Goal: Task Accomplishment & Management: Manage account settings

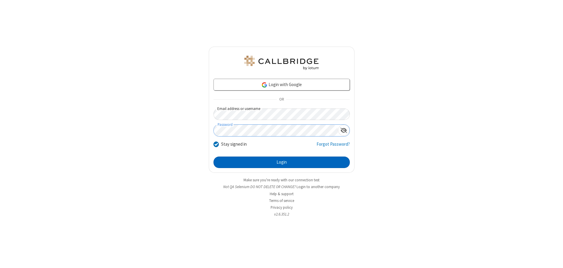
click at [282, 162] on button "Login" at bounding box center [282, 162] width 136 height 12
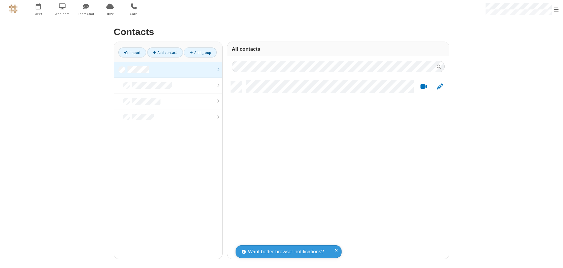
scroll to position [178, 217]
click at [168, 70] on link at bounding box center [168, 70] width 108 height 16
click at [165, 52] on link "Add contact" at bounding box center [165, 52] width 36 height 10
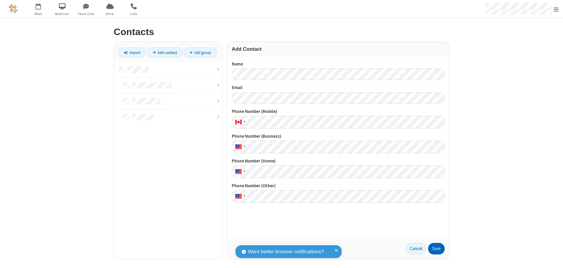
click at [437, 248] on button "Save" at bounding box center [437, 249] width 17 height 12
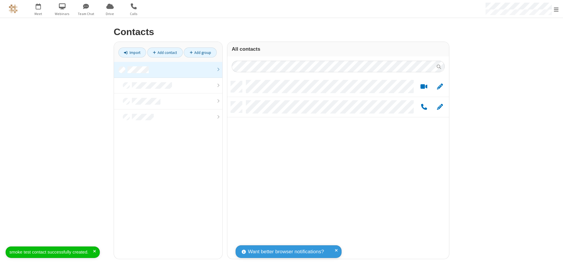
scroll to position [178, 217]
click at [165, 52] on link "Add contact" at bounding box center [165, 52] width 36 height 10
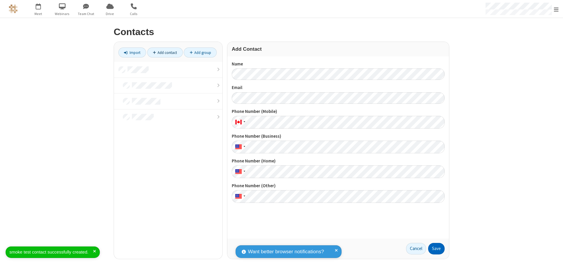
click at [437, 248] on button "Save" at bounding box center [437, 249] width 17 height 12
